Goal: Task Accomplishment & Management: Complete application form

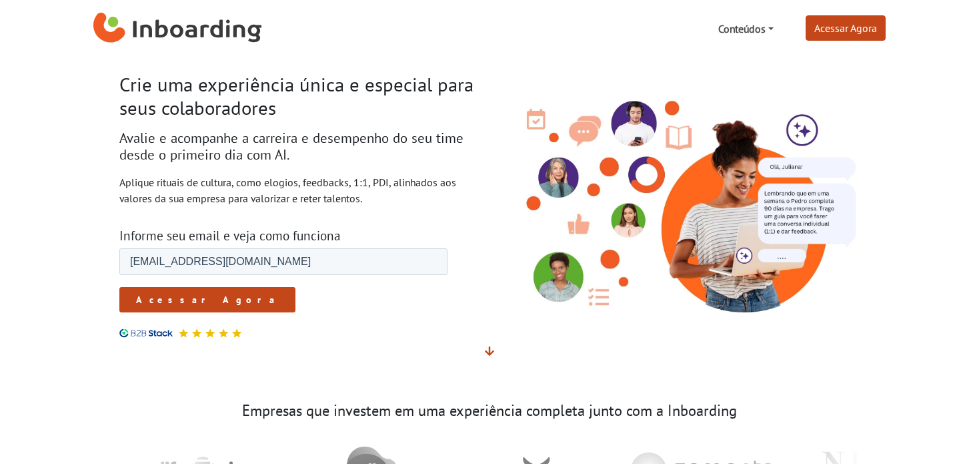
click at [767, 37] on link "Conteúdos" at bounding box center [746, 28] width 66 height 27
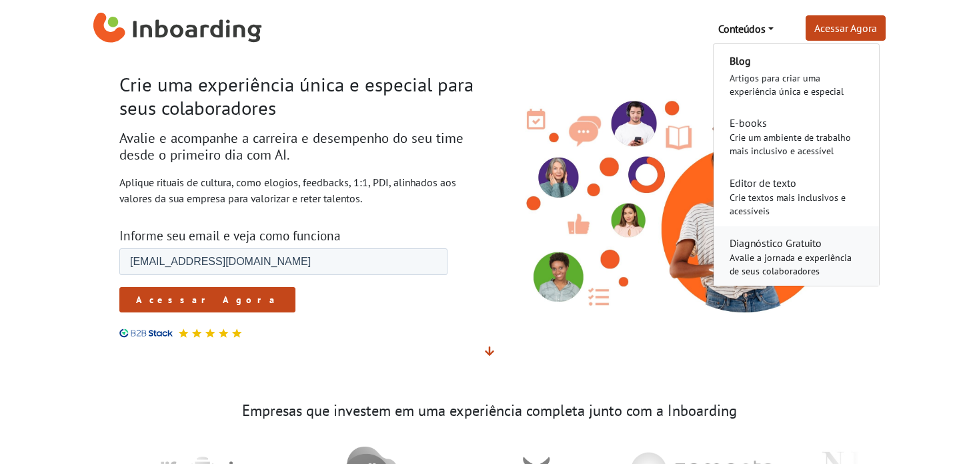
click at [775, 251] on div "Avalie a jornada e experiência de seus colaboradores" at bounding box center [796, 264] width 133 height 27
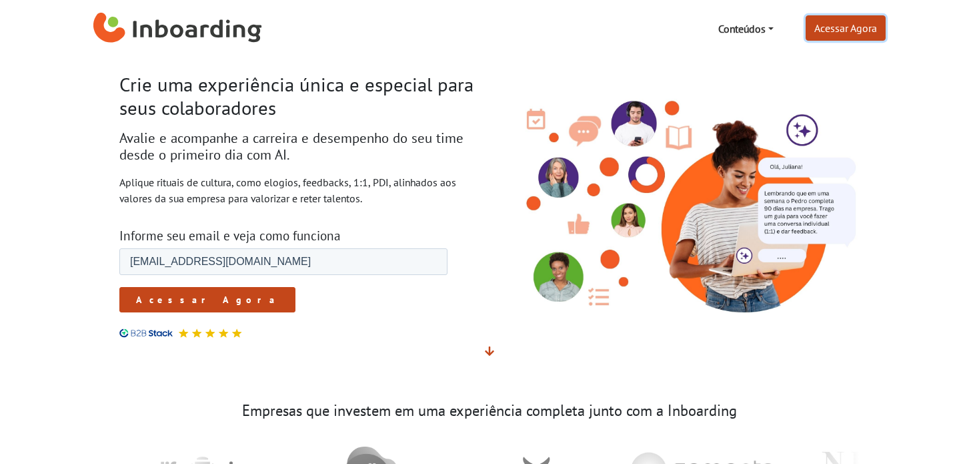
click at [858, 20] on link "Acessar Agora" at bounding box center [846, 27] width 80 height 25
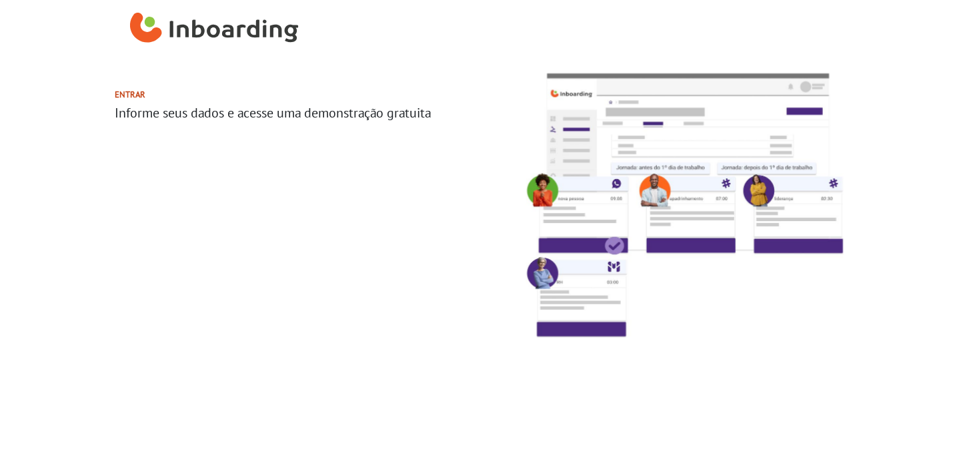
select select "BR"
select select "0-5"
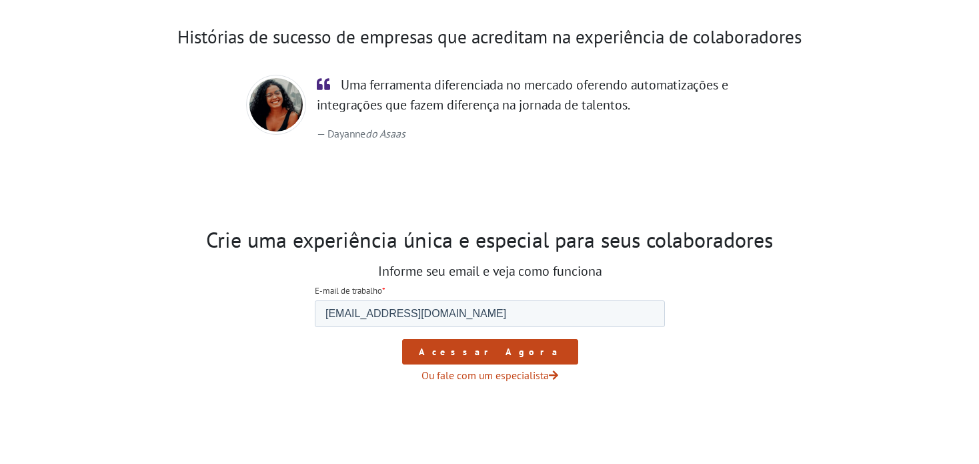
scroll to position [2189, 0]
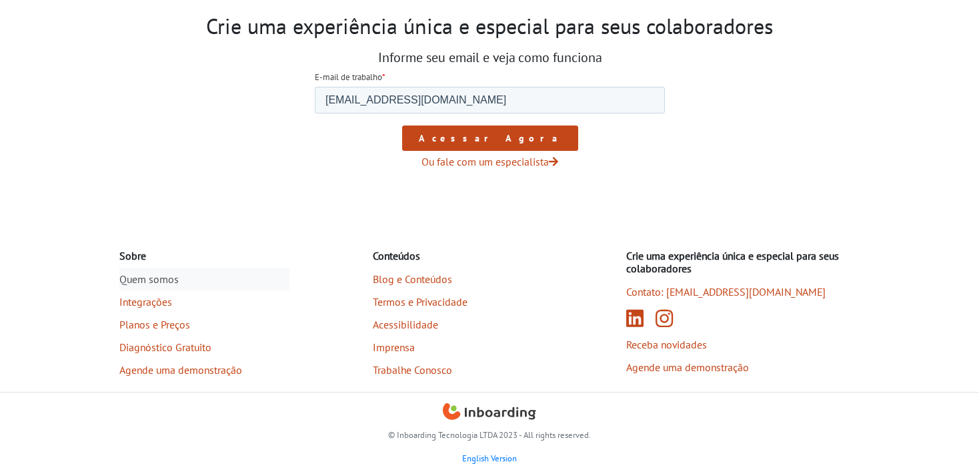
click at [160, 275] on link "Quem somos" at bounding box center [204, 279] width 170 height 23
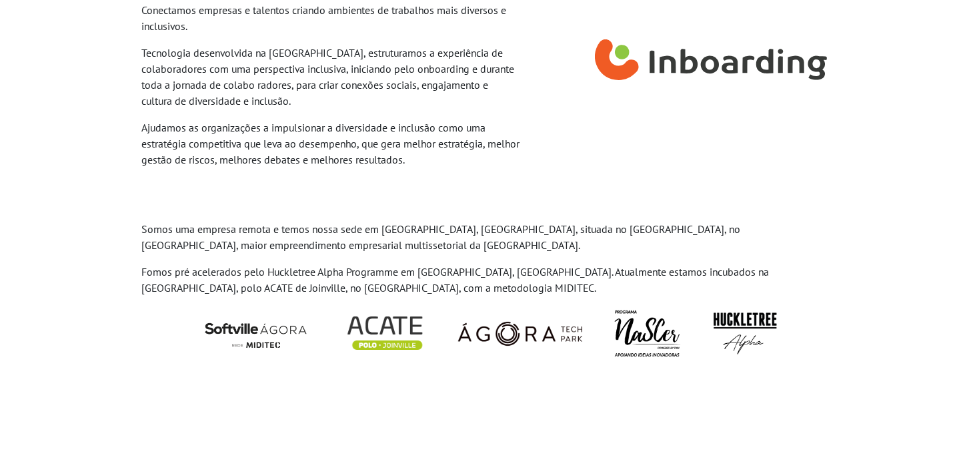
scroll to position [1329, 0]
